Goal: Information Seeking & Learning: Learn about a topic

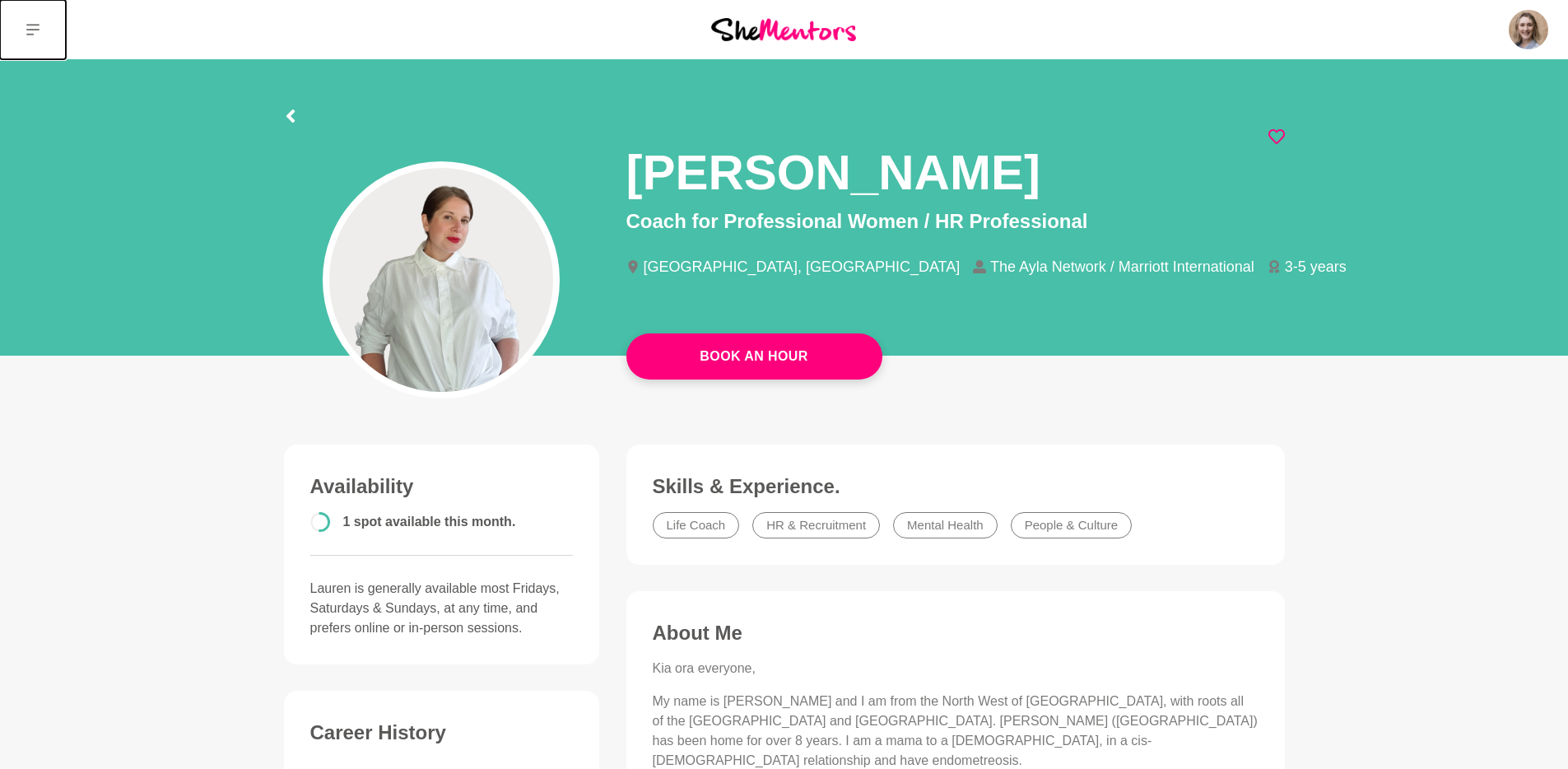
click at [31, 37] on button at bounding box center [33, 29] width 66 height 59
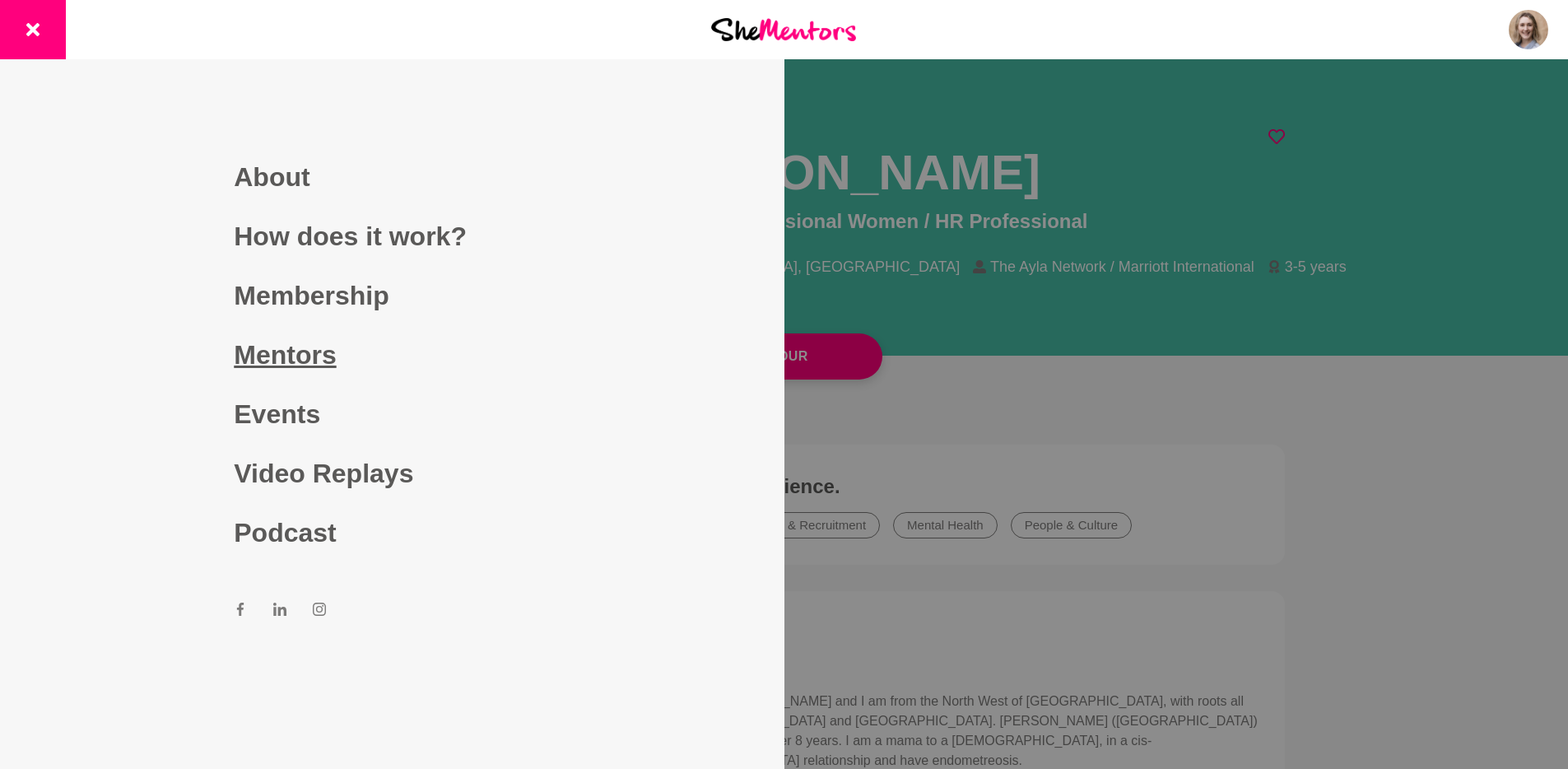
click at [298, 349] on link "Mentors" at bounding box center [391, 355] width 317 height 59
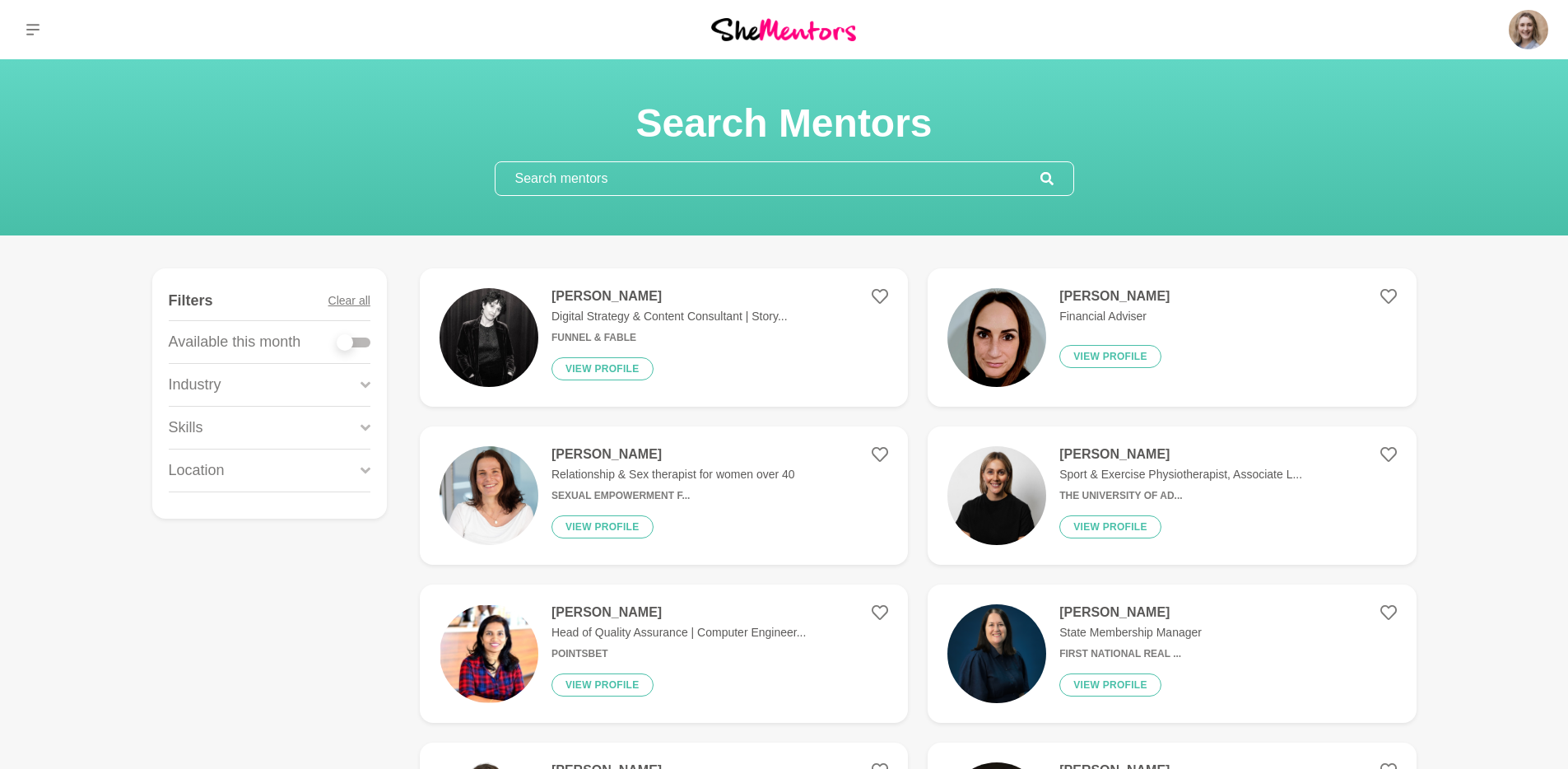
click at [250, 467] on div "Location" at bounding box center [269, 471] width 202 height 42
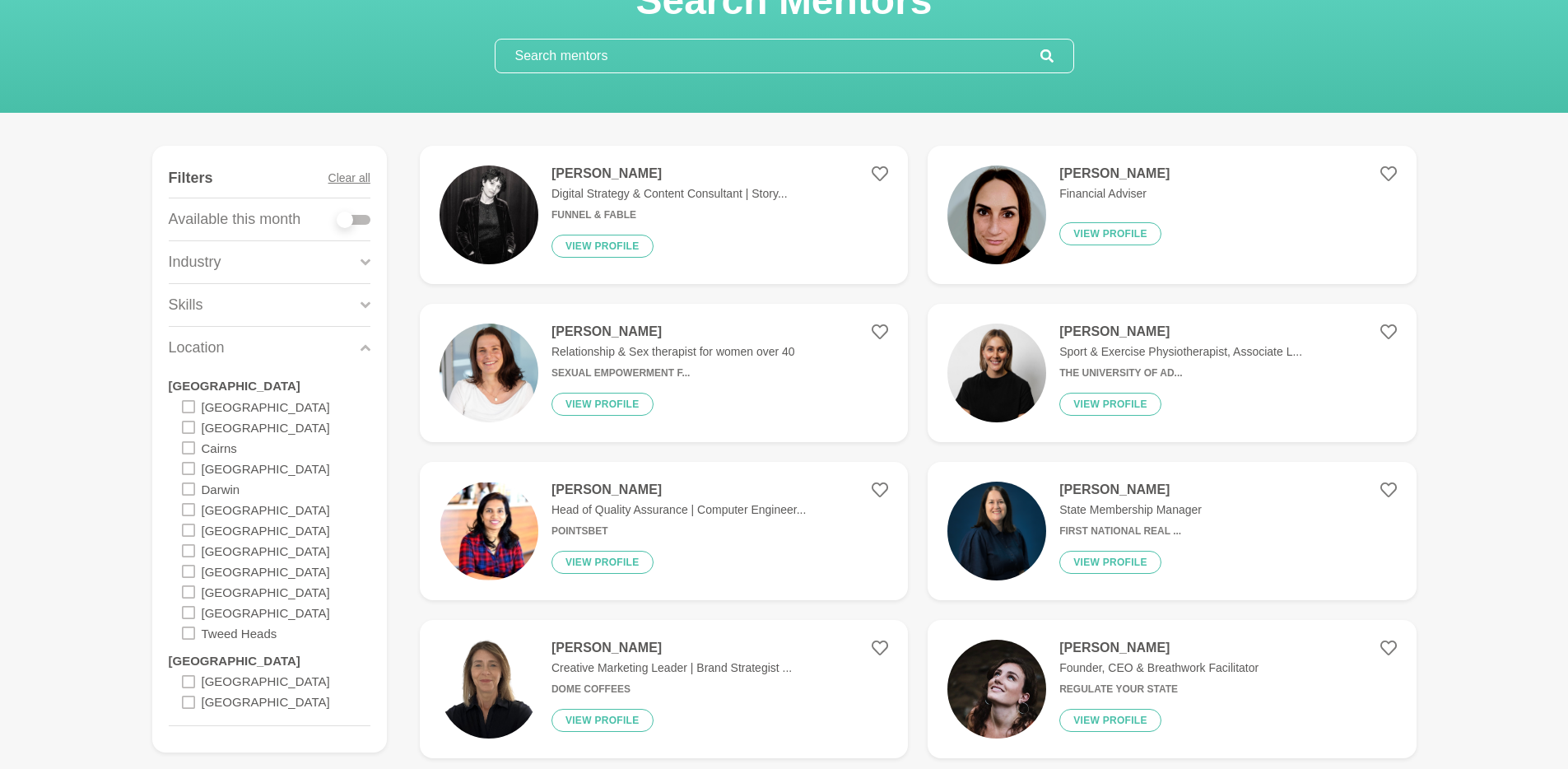
scroll to position [139, 0]
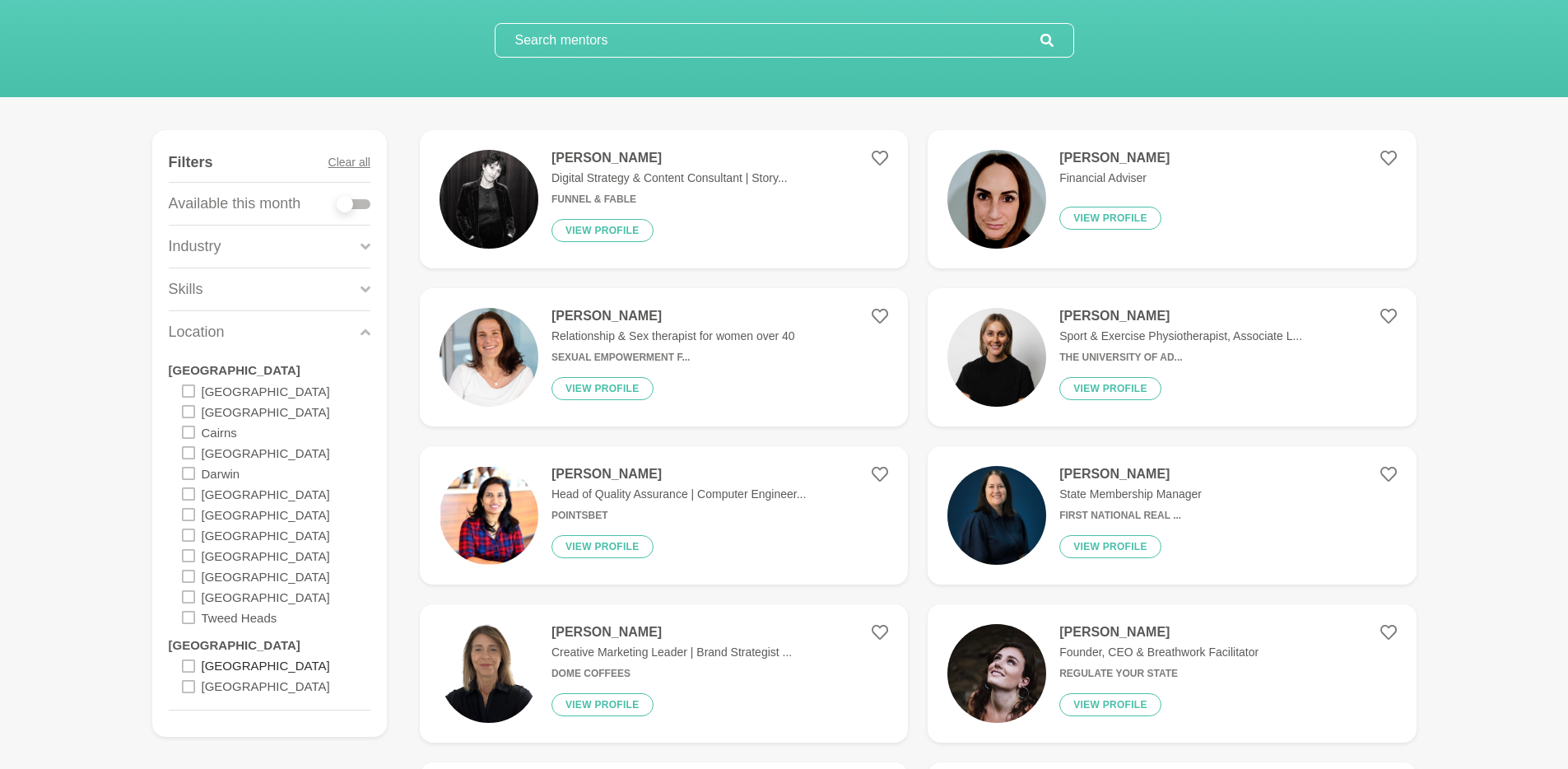
click at [218, 664] on label "[GEOGRAPHIC_DATA]" at bounding box center [265, 665] width 129 height 21
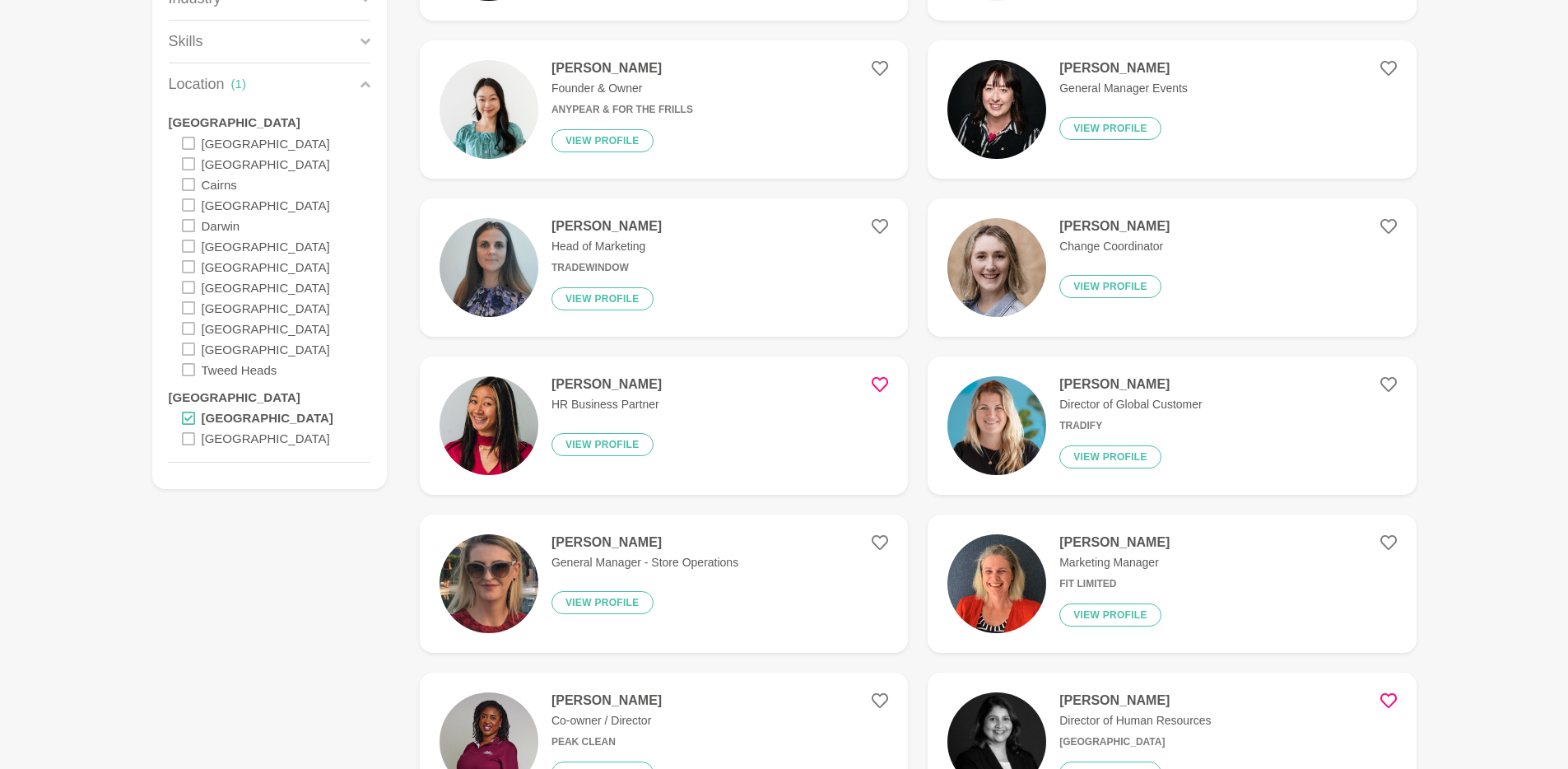
scroll to position [408, 0]
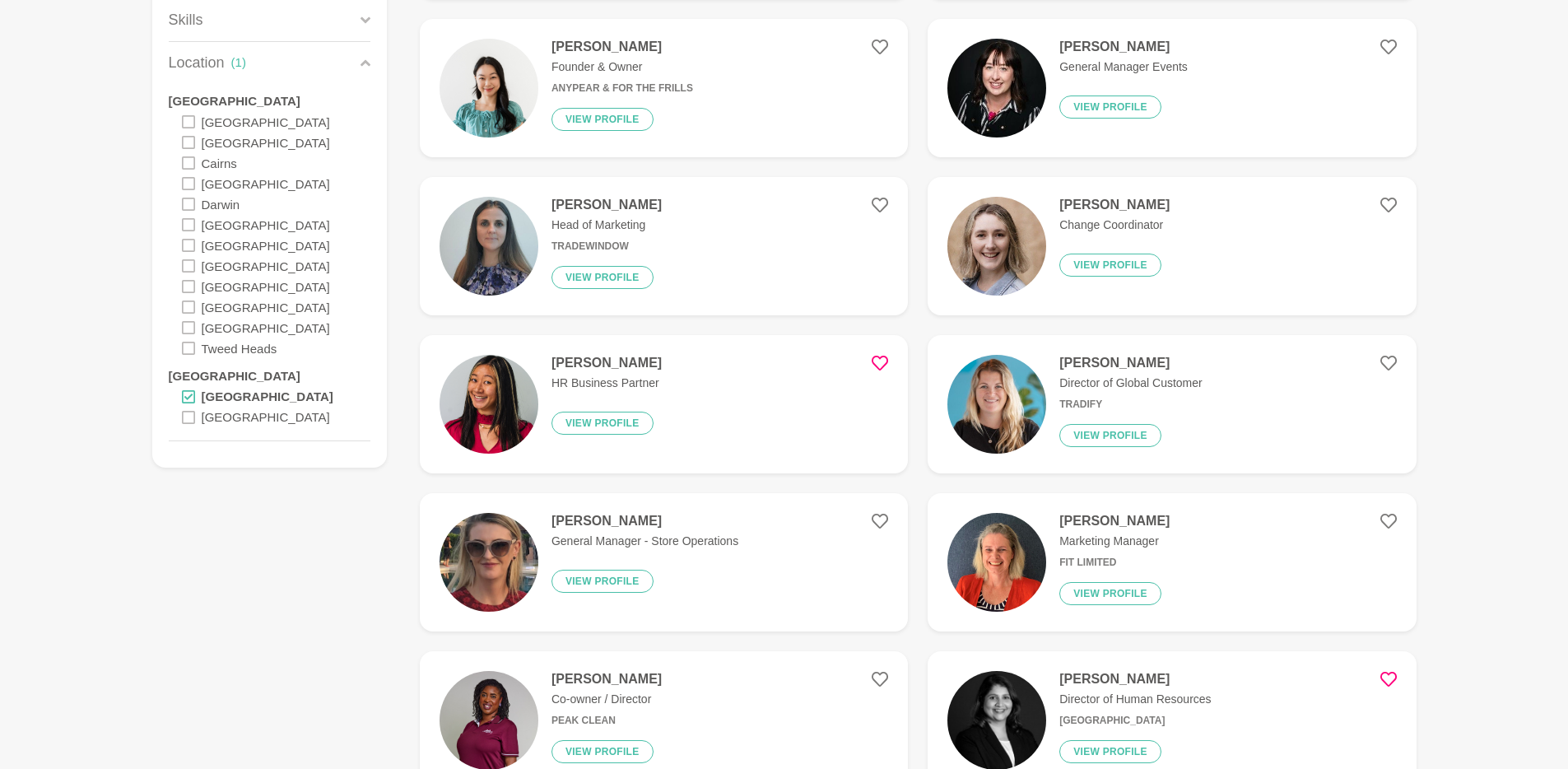
click at [603, 360] on h4 "[PERSON_NAME]" at bounding box center [607, 363] width 110 height 16
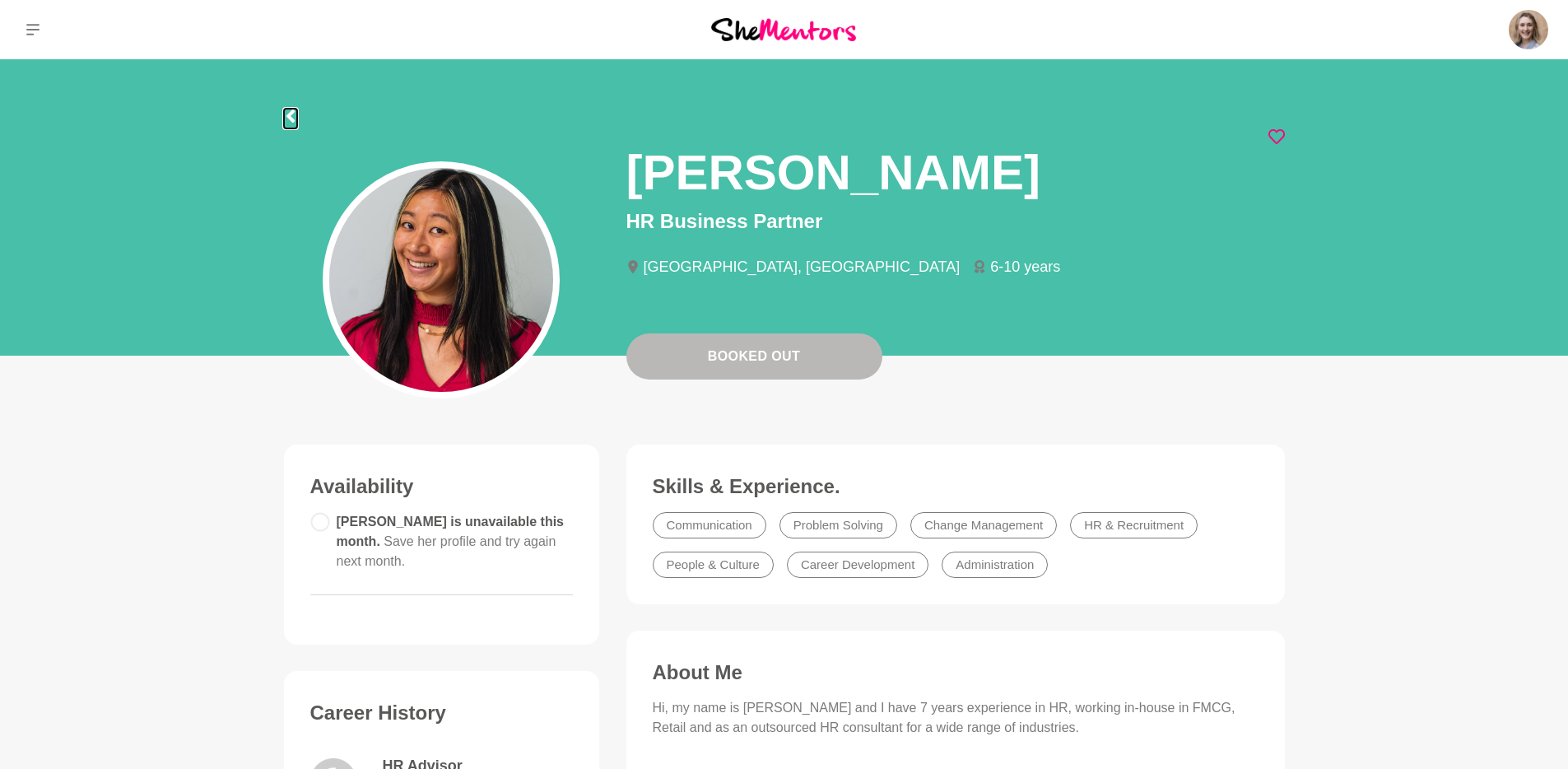
click at [291, 121] on icon at bounding box center [289, 116] width 8 height 13
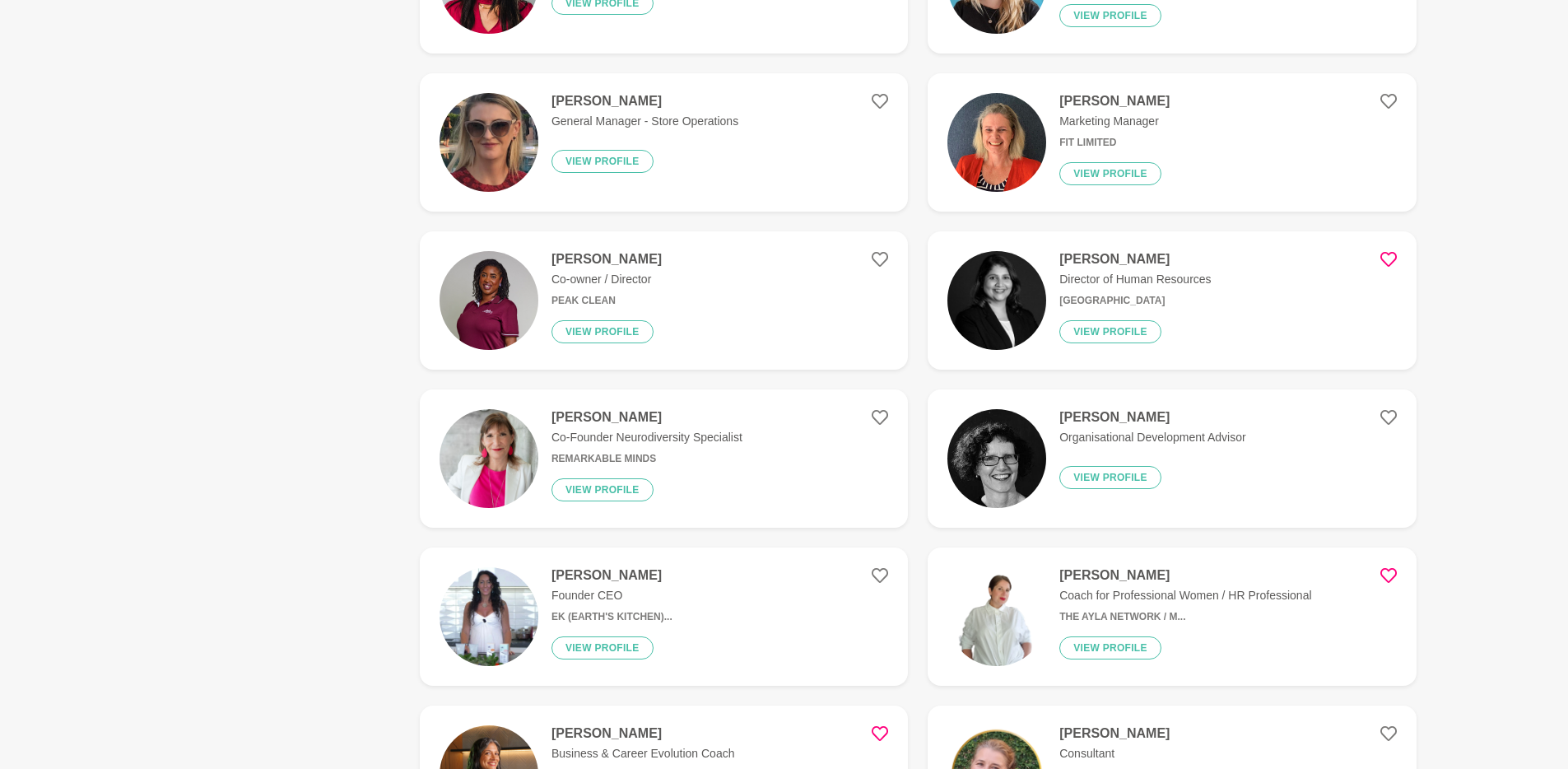
scroll to position [874, 0]
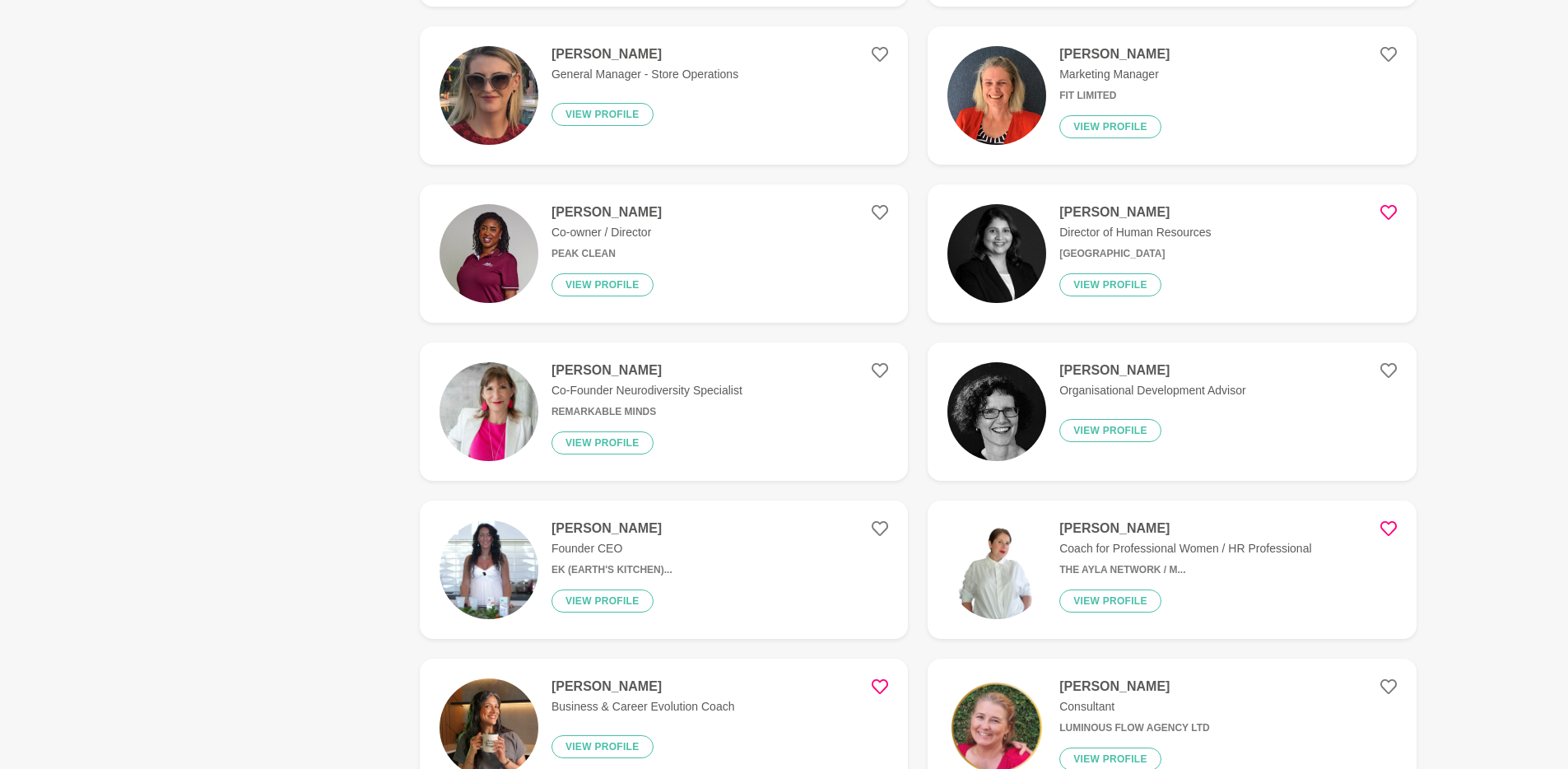
click at [1147, 371] on h4 "[PERSON_NAME]" at bounding box center [1153, 370] width 186 height 16
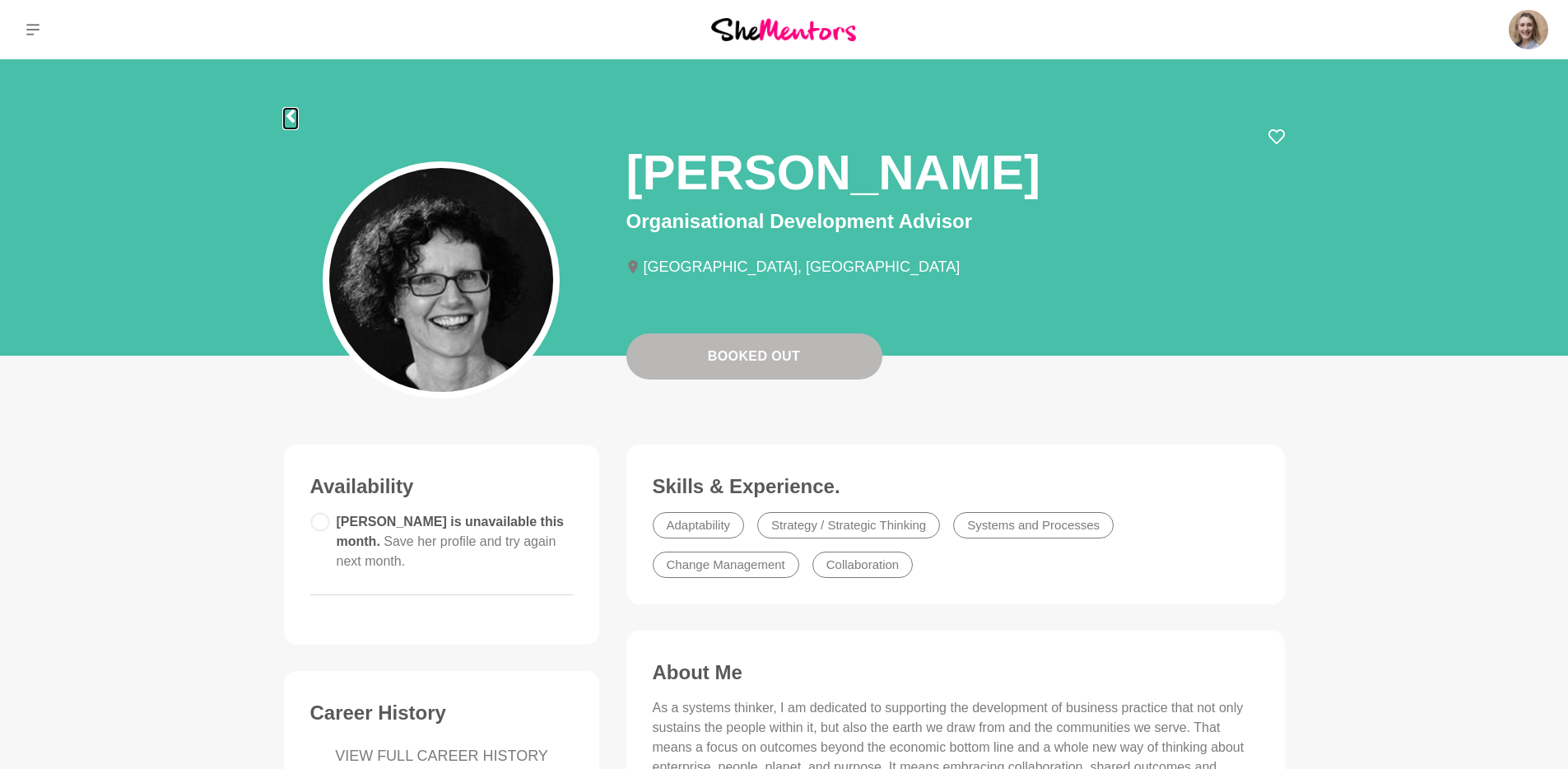
click at [288, 114] on icon at bounding box center [289, 116] width 8 height 13
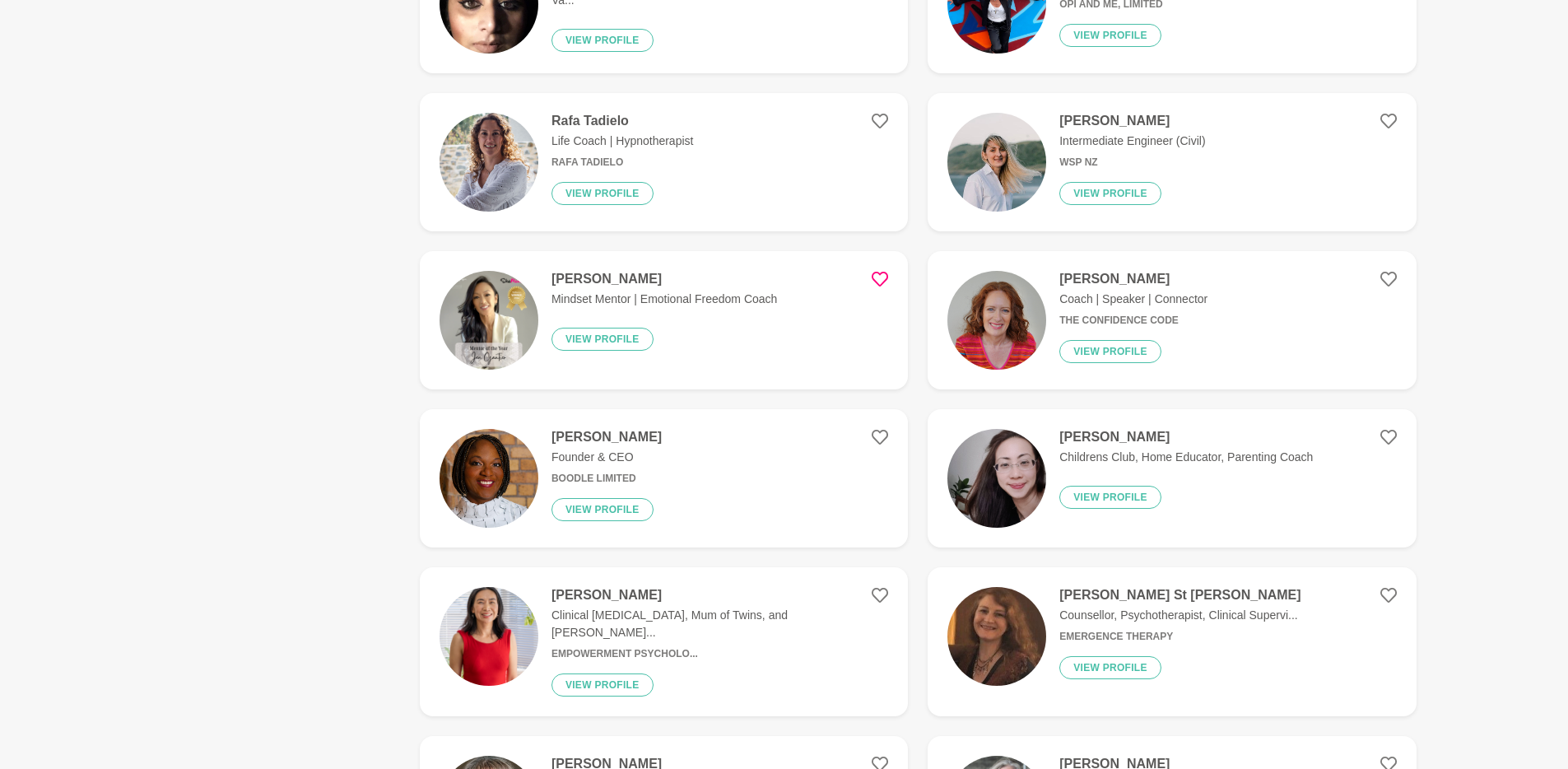
scroll to position [933, 0]
